Goal: Transaction & Acquisition: Purchase product/service

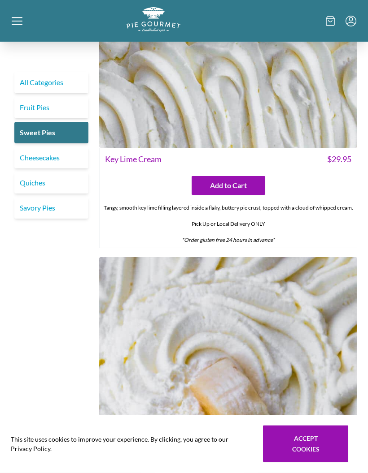
scroll to position [525, 0]
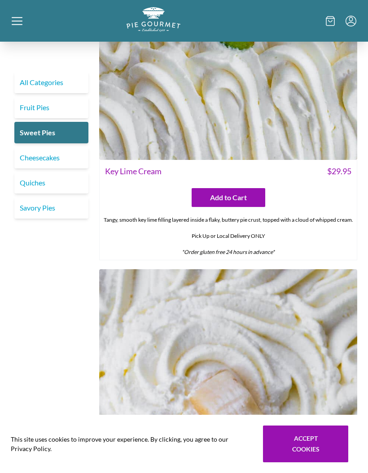
click at [24, 22] on div at bounding box center [69, 20] width 115 height 27
click at [20, 25] on div "Home Shop" at bounding box center [184, 236] width 368 height 473
click at [17, 23] on icon at bounding box center [17, 21] width 11 height 11
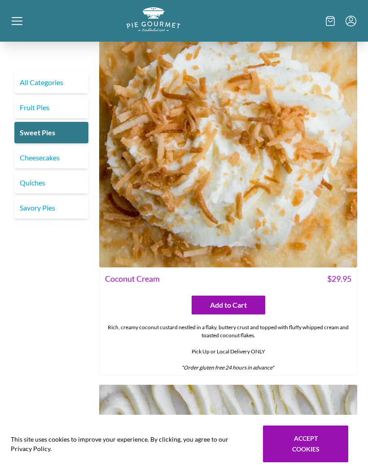
scroll to position [0, 0]
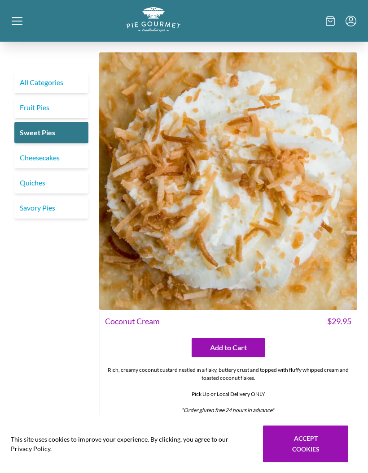
click at [27, 22] on div "Home Shop" at bounding box center [184, 236] width 368 height 473
click at [20, 23] on icon at bounding box center [17, 21] width 11 height 11
click at [67, 83] on div "Home Shop" at bounding box center [184, 236] width 368 height 473
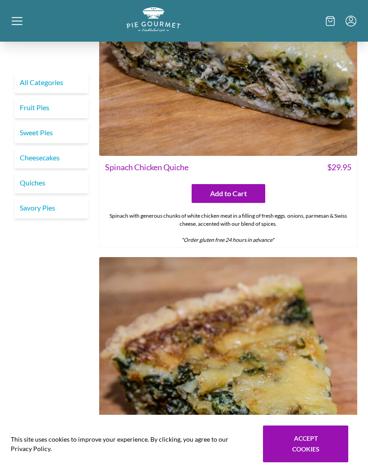
scroll to position [2857, 0]
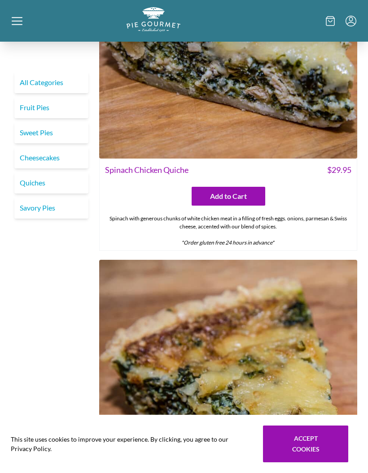
click at [51, 209] on link "Savory Pies" at bounding box center [51, 208] width 74 height 22
click at [48, 210] on link "Savory Pies" at bounding box center [51, 208] width 74 height 22
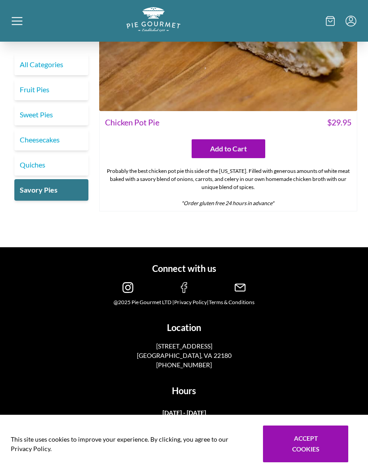
scroll to position [2596, 0]
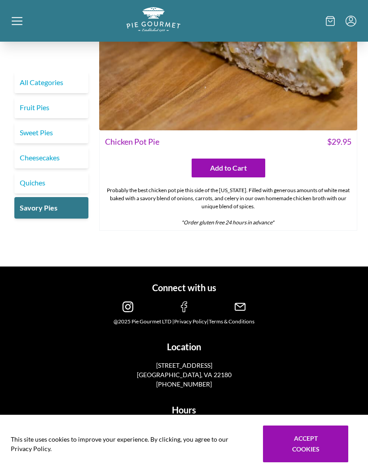
click at [189, 303] on img at bounding box center [183, 307] width 11 height 11
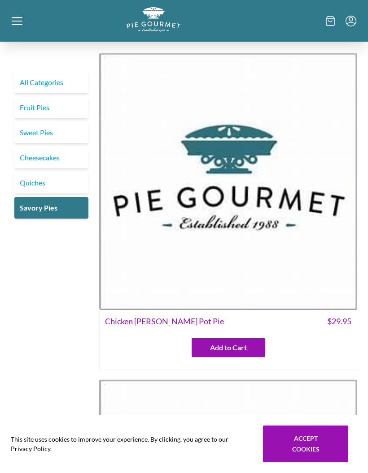
scroll to position [322, 0]
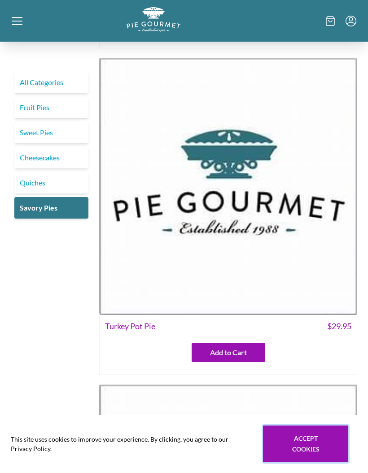
click at [308, 445] on button "Accept cookies" at bounding box center [305, 444] width 85 height 37
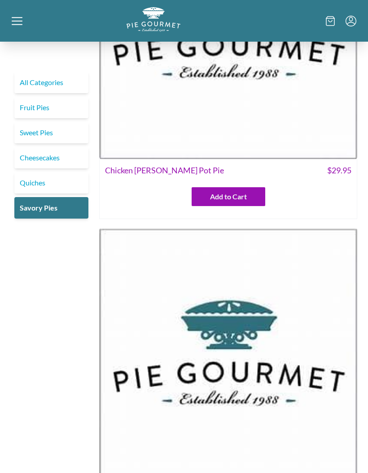
scroll to position [0, 0]
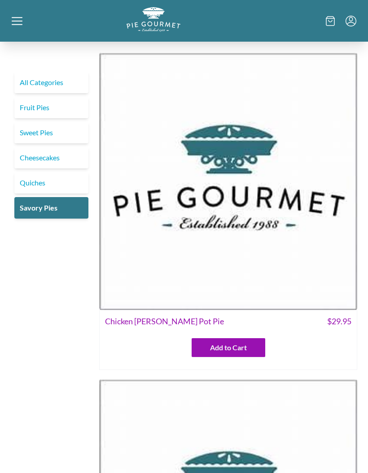
click at [43, 107] on link "Fruit Pies" at bounding box center [51, 108] width 74 height 22
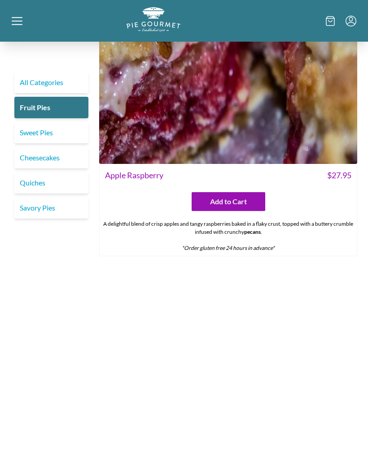
scroll to position [3385, 0]
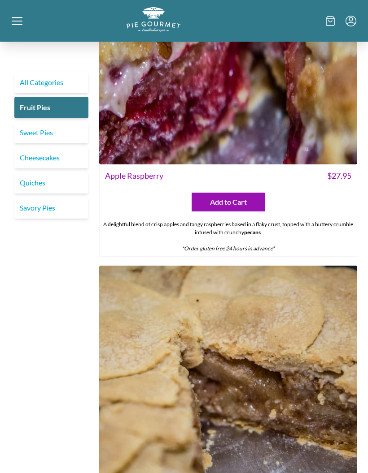
click at [56, 155] on link "Cheesecakes" at bounding box center [51, 158] width 74 height 22
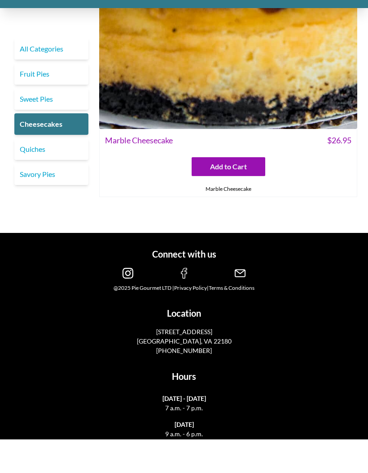
scroll to position [853, 0]
